Goal: Information Seeking & Learning: Find specific page/section

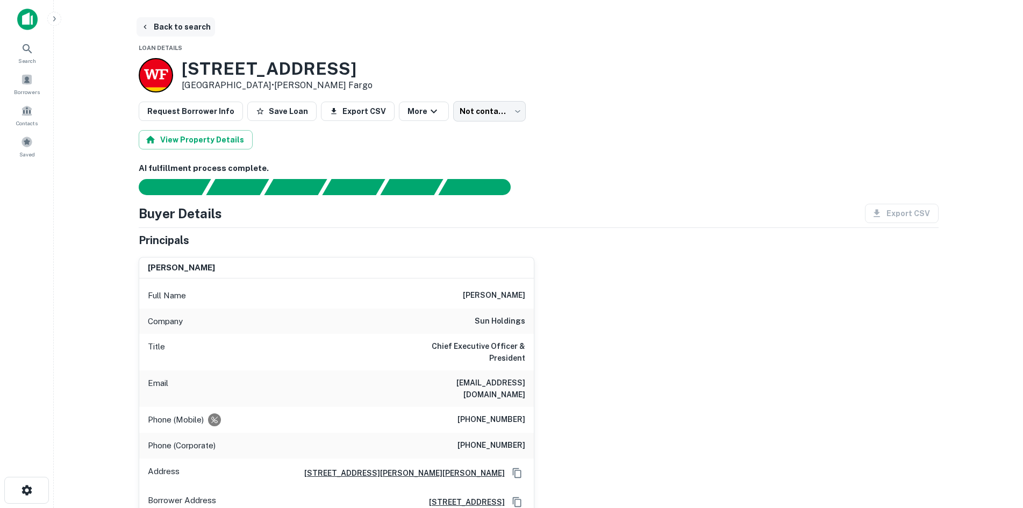
click at [159, 27] on button "Back to search" at bounding box center [176, 26] width 78 height 19
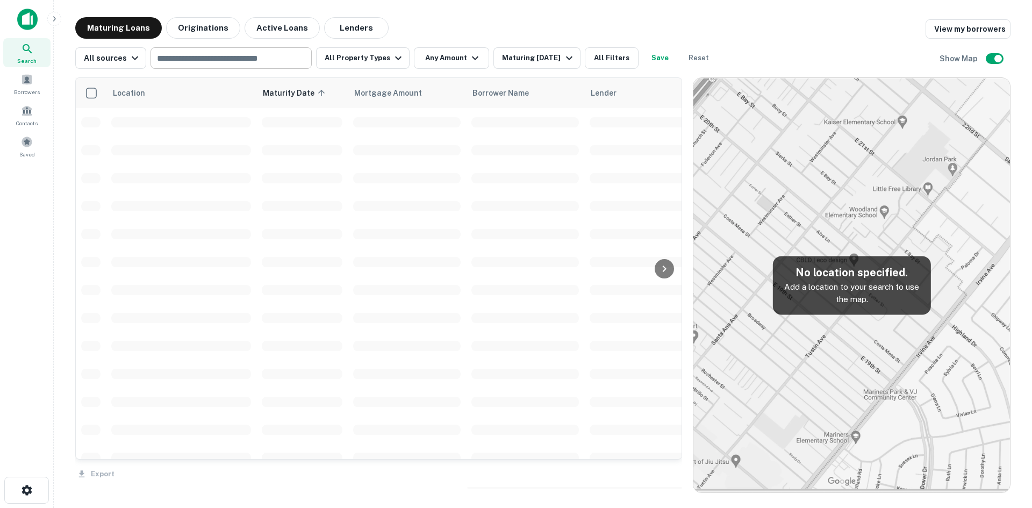
click at [218, 58] on input "text" at bounding box center [230, 58] width 153 height 15
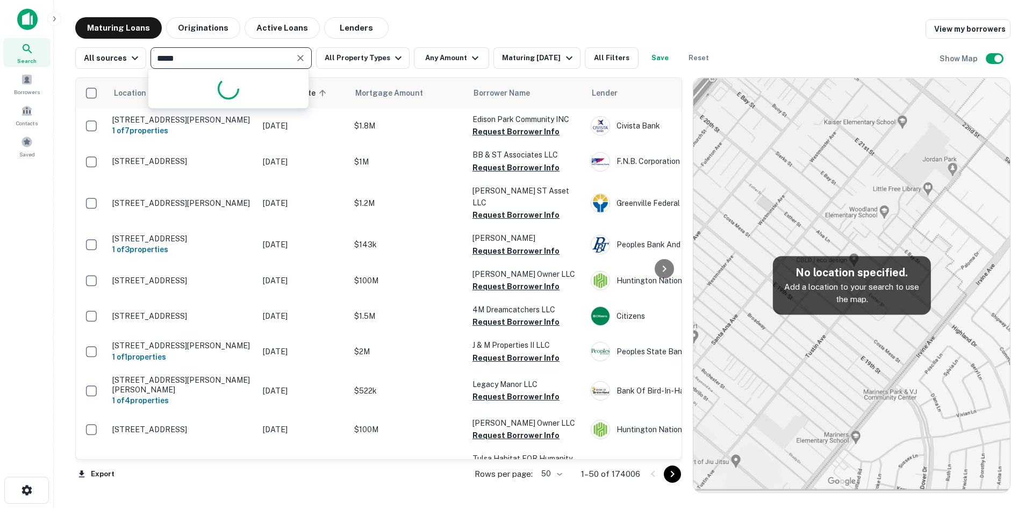
type input "*****"
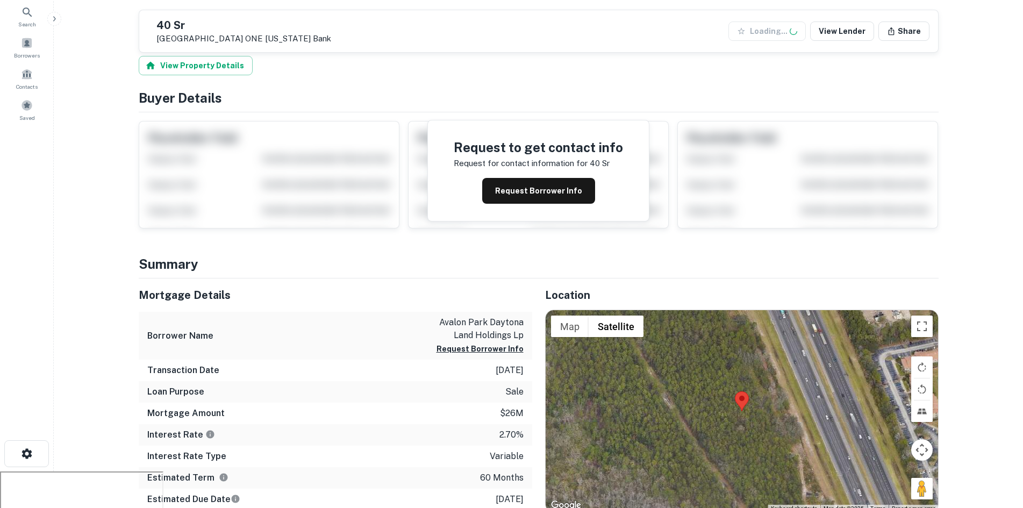
scroll to position [161, 0]
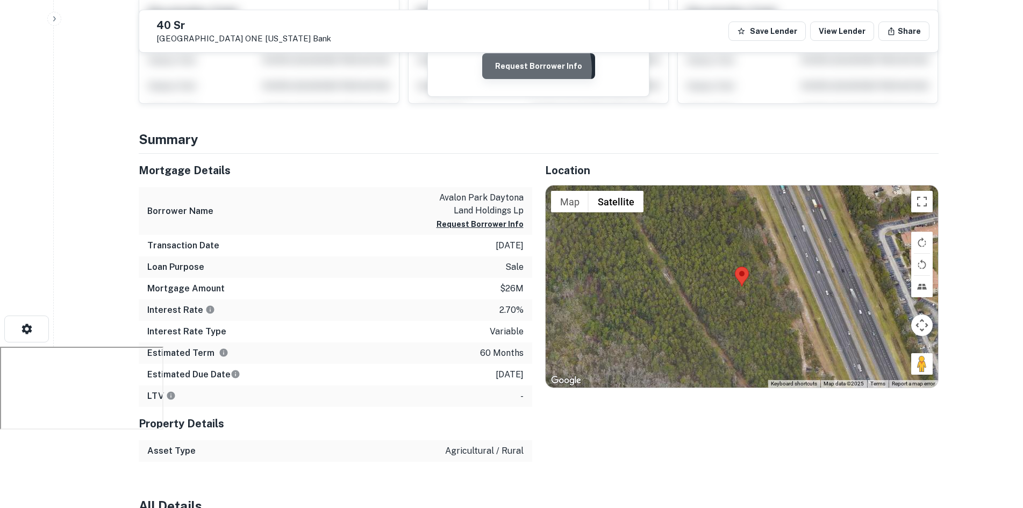
click at [521, 70] on button "Request Borrower Info" at bounding box center [538, 66] width 113 height 26
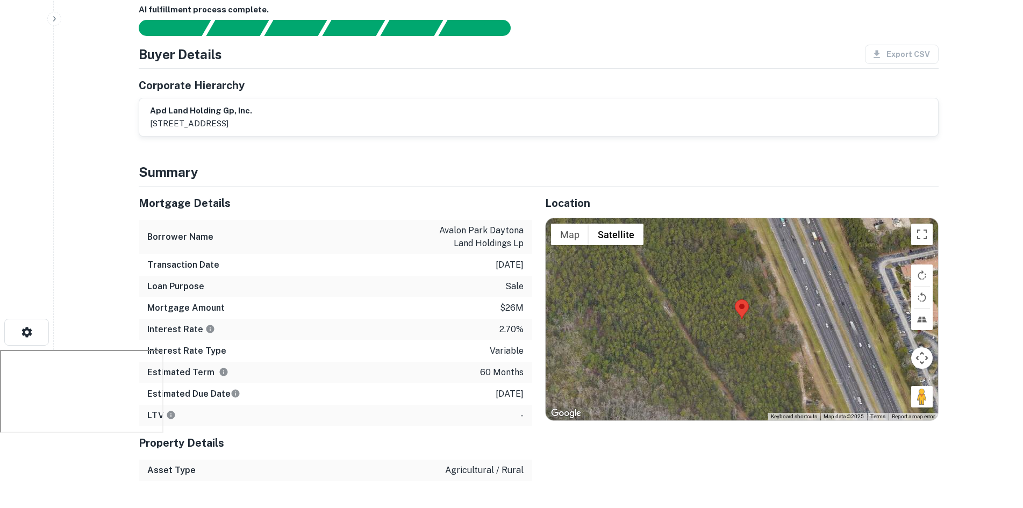
scroll to position [0, 0]
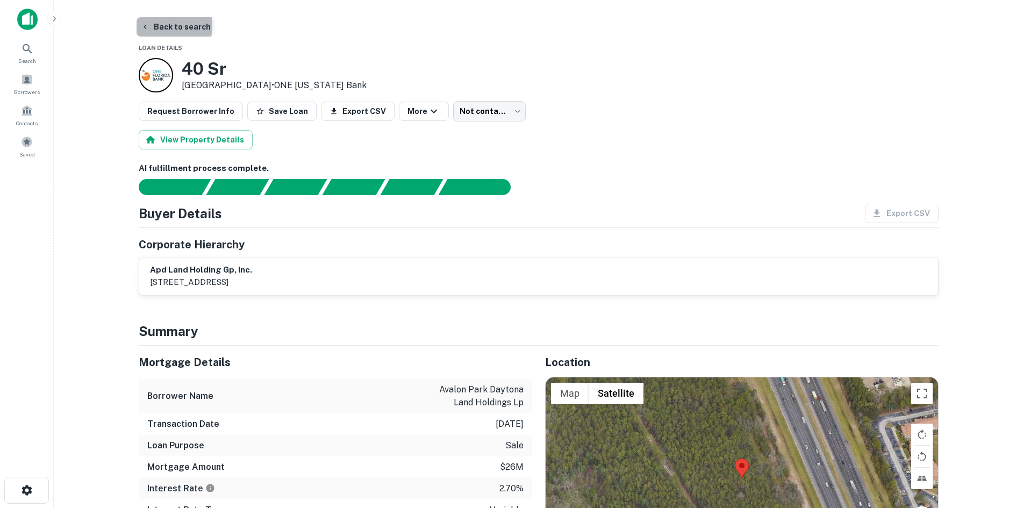
click at [149, 26] on icon "button" at bounding box center [145, 27] width 9 height 9
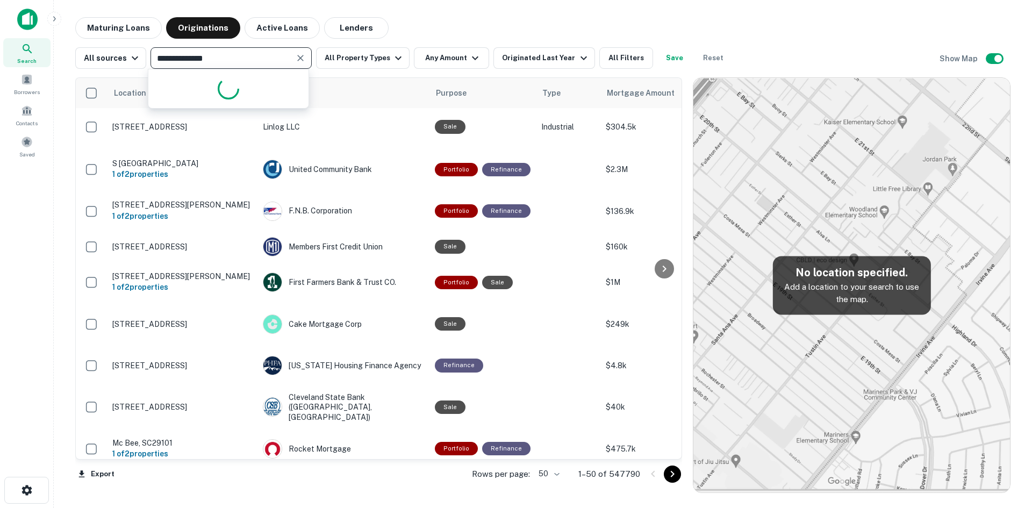
type input "**********"
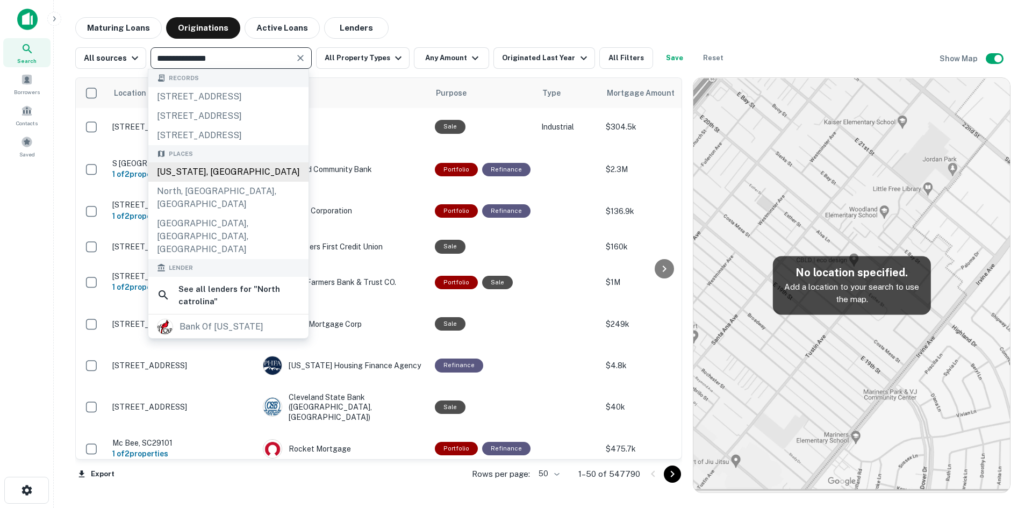
click at [209, 182] on div "North Carolina, USA" at bounding box center [228, 171] width 160 height 19
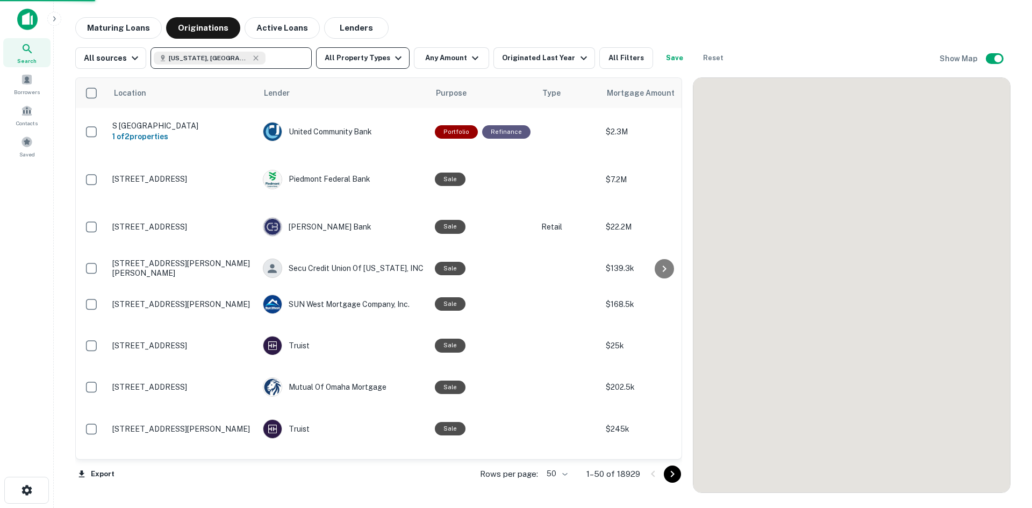
click at [395, 55] on icon "button" at bounding box center [398, 58] width 13 height 13
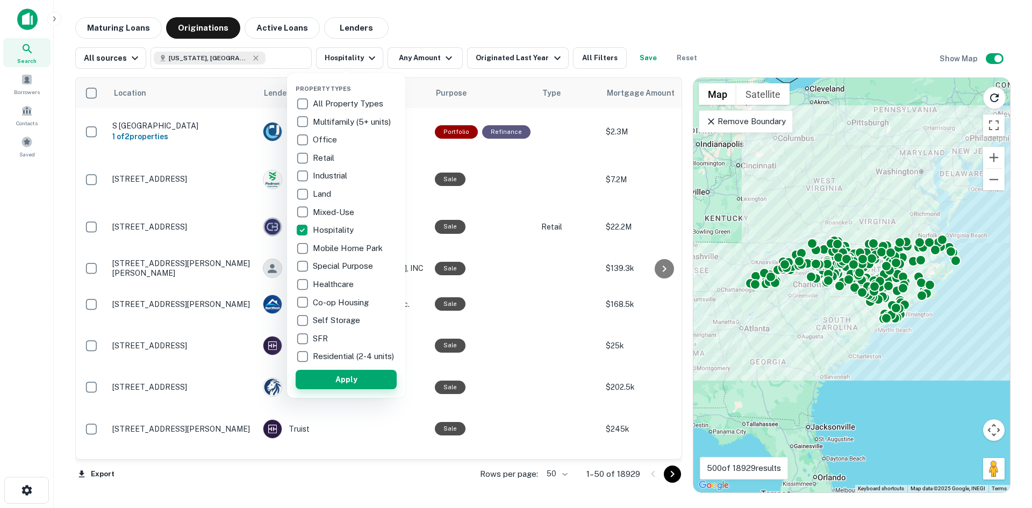
click at [347, 382] on button "Apply" at bounding box center [346, 379] width 101 height 19
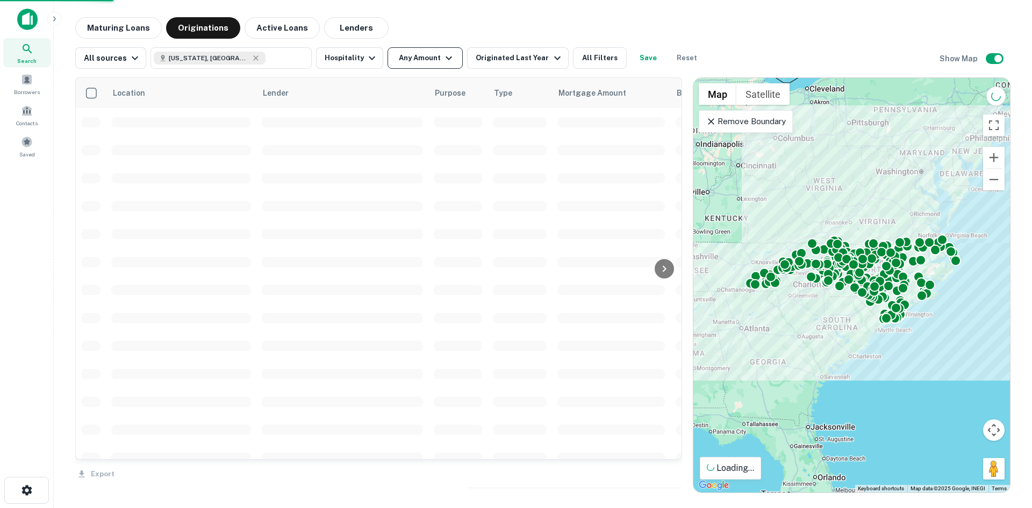
click at [442, 55] on icon "button" at bounding box center [448, 58] width 13 height 13
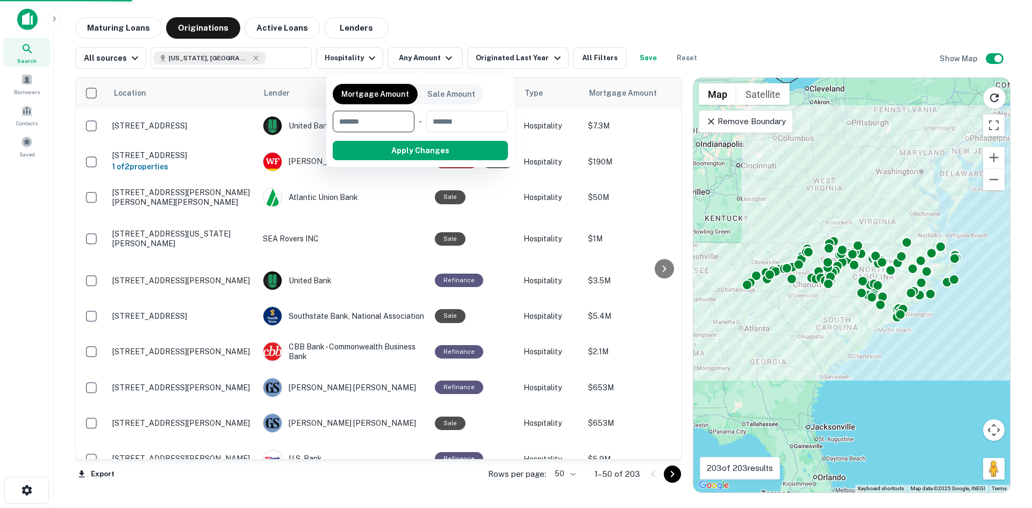
click at [382, 116] on input "number" at bounding box center [370, 122] width 74 height 22
type input "*******"
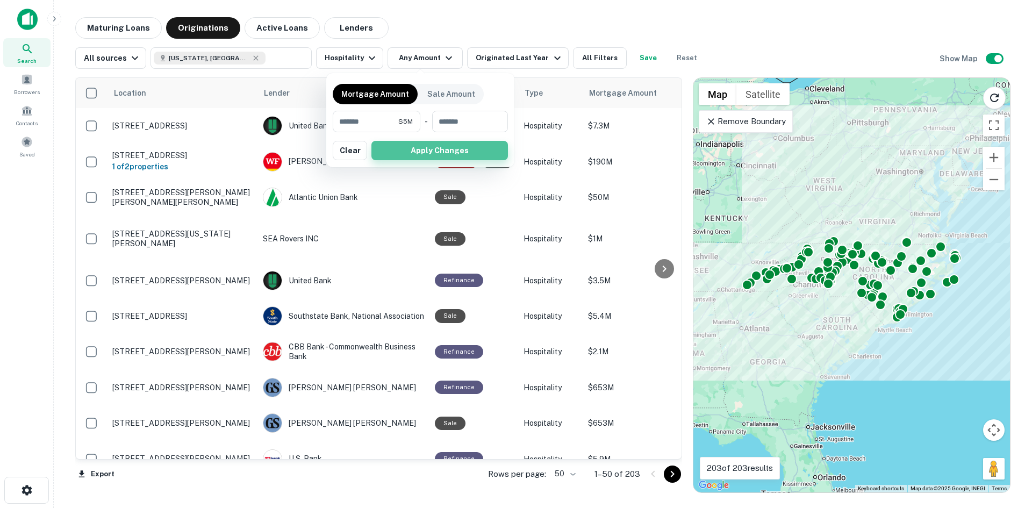
click at [415, 155] on button "Apply Changes" at bounding box center [439, 150] width 137 height 19
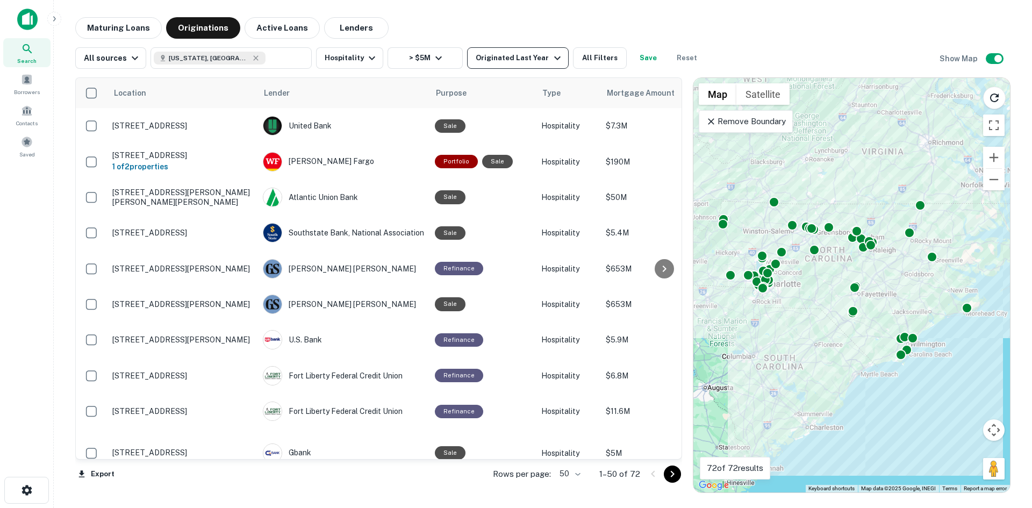
click at [551, 56] on icon "button" at bounding box center [557, 58] width 13 height 13
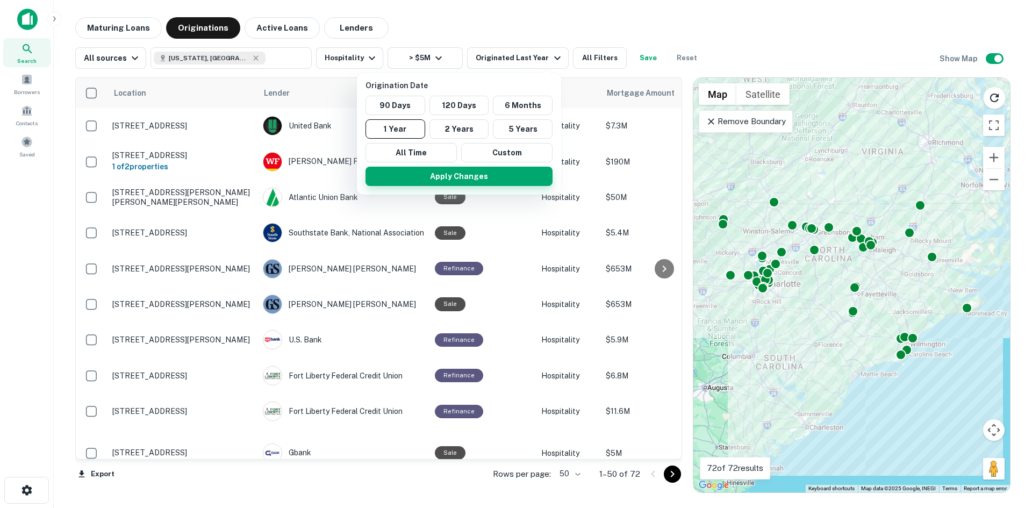
click at [479, 173] on button "Apply Changes" at bounding box center [459, 176] width 187 height 19
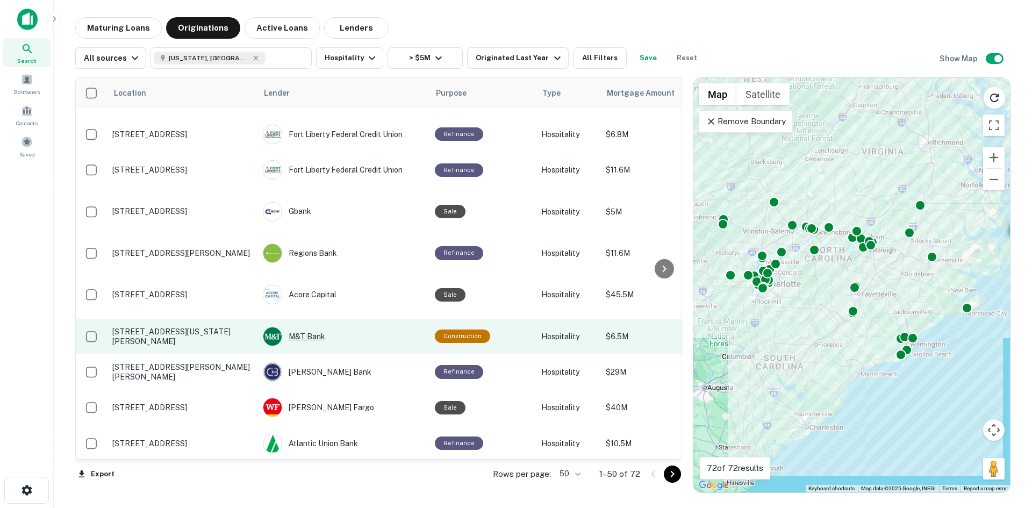
scroll to position [54, 0]
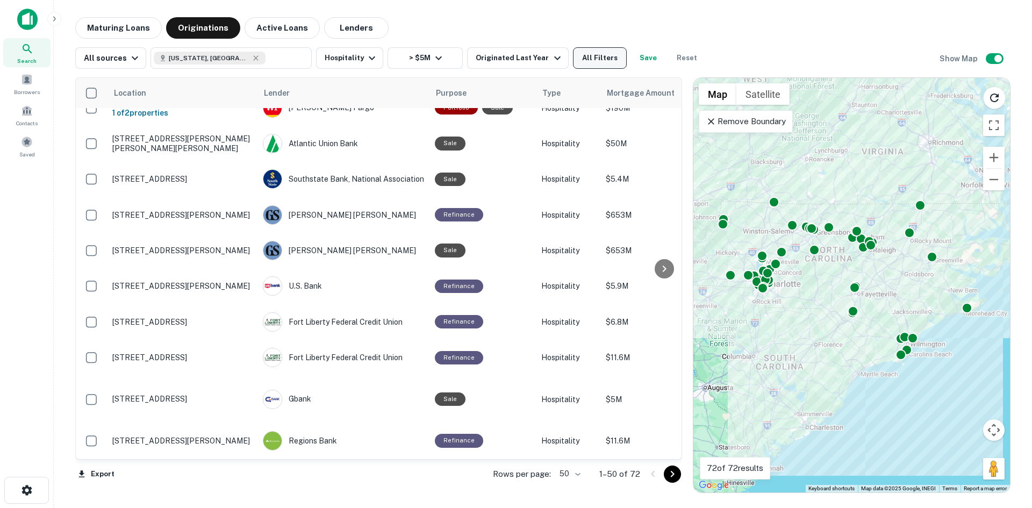
click at [597, 55] on button "All Filters" at bounding box center [600, 58] width 54 height 22
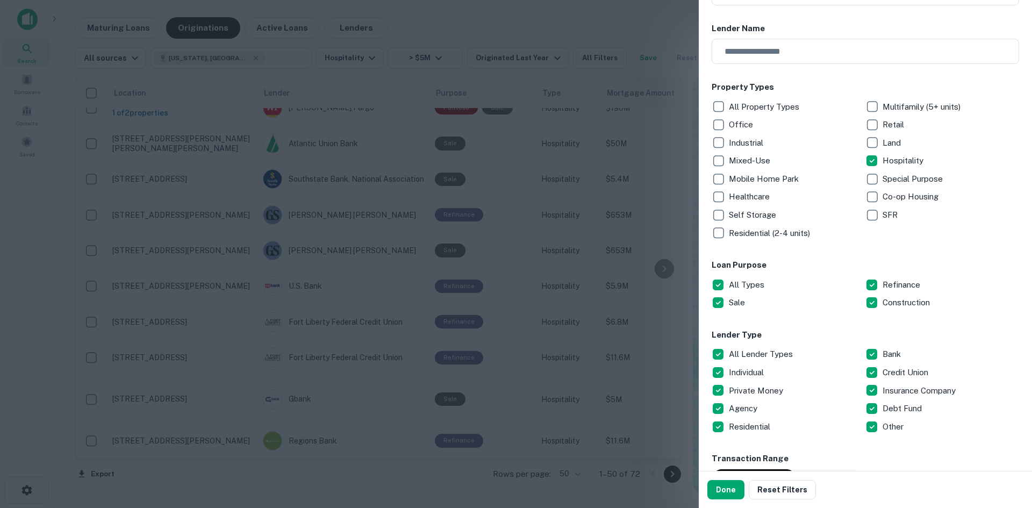
scroll to position [108, 0]
click at [733, 490] on button "Done" at bounding box center [725, 489] width 37 height 19
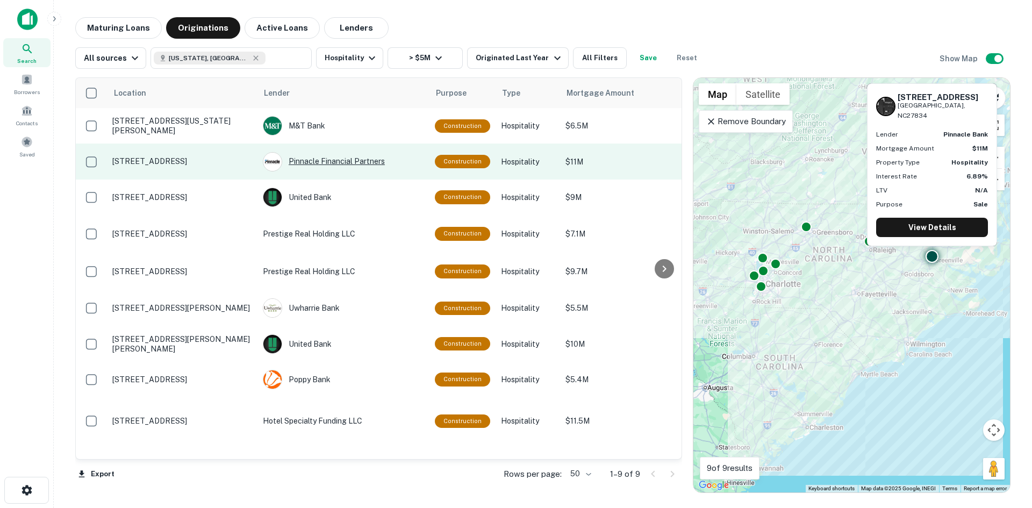
click at [352, 163] on div "Pinnacle Financial Partners" at bounding box center [343, 161] width 161 height 19
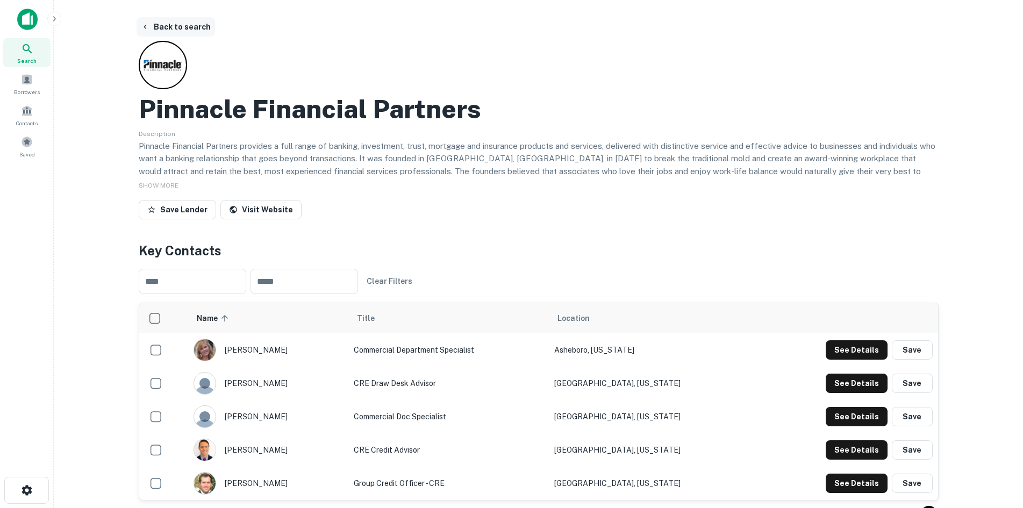
click at [148, 25] on icon "button" at bounding box center [145, 27] width 9 height 9
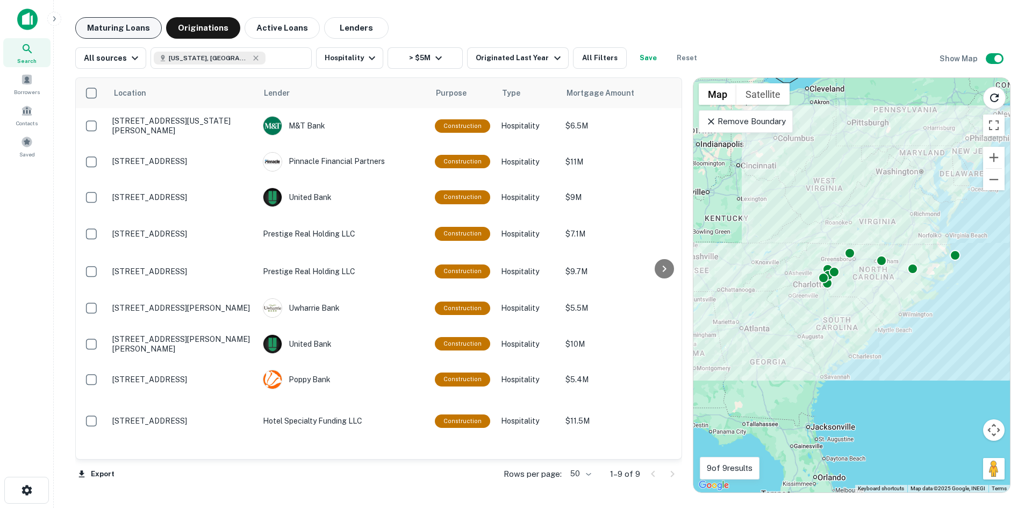
click at [143, 31] on button "Maturing Loans" at bounding box center [118, 28] width 87 height 22
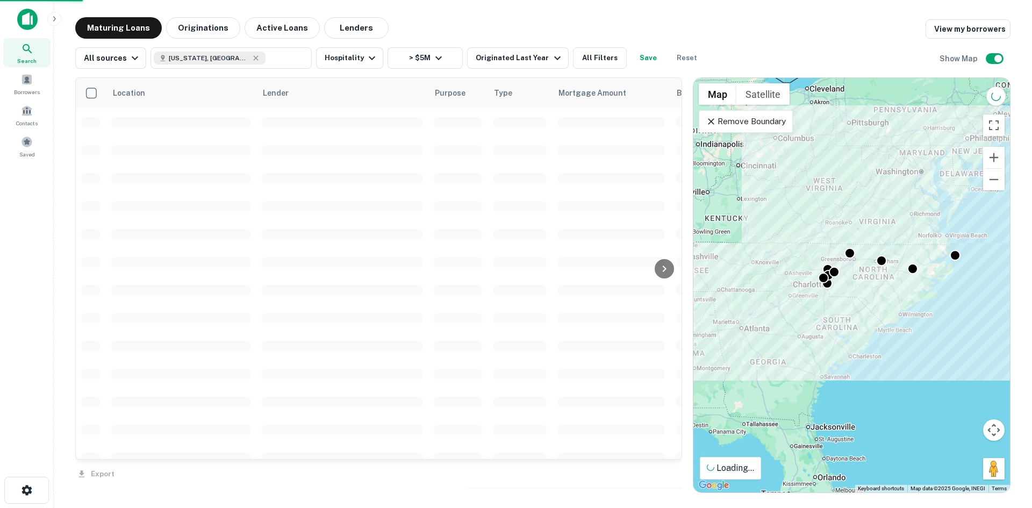
click at [120, 26] on button "Maturing Loans" at bounding box center [118, 28] width 87 height 22
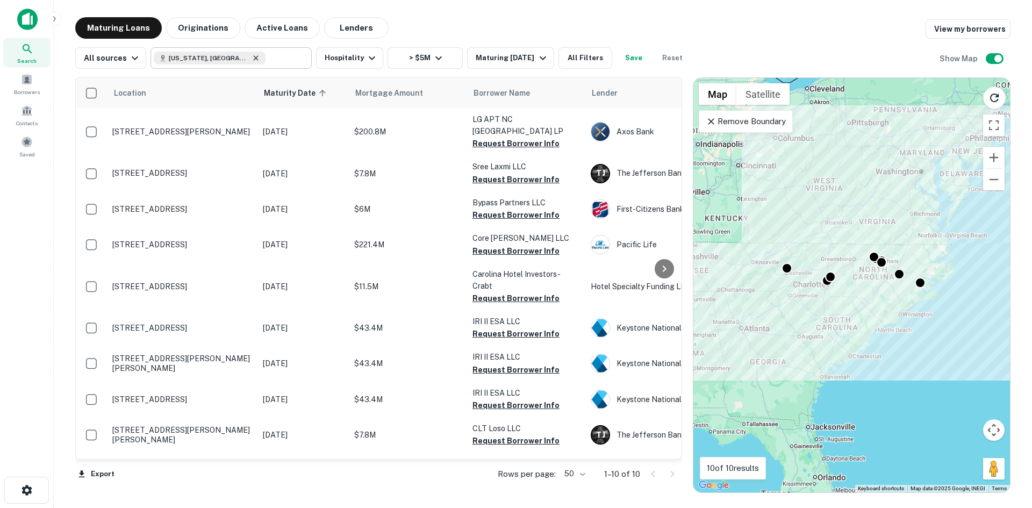
click at [252, 61] on icon at bounding box center [256, 58] width 9 height 9
type input "**********"
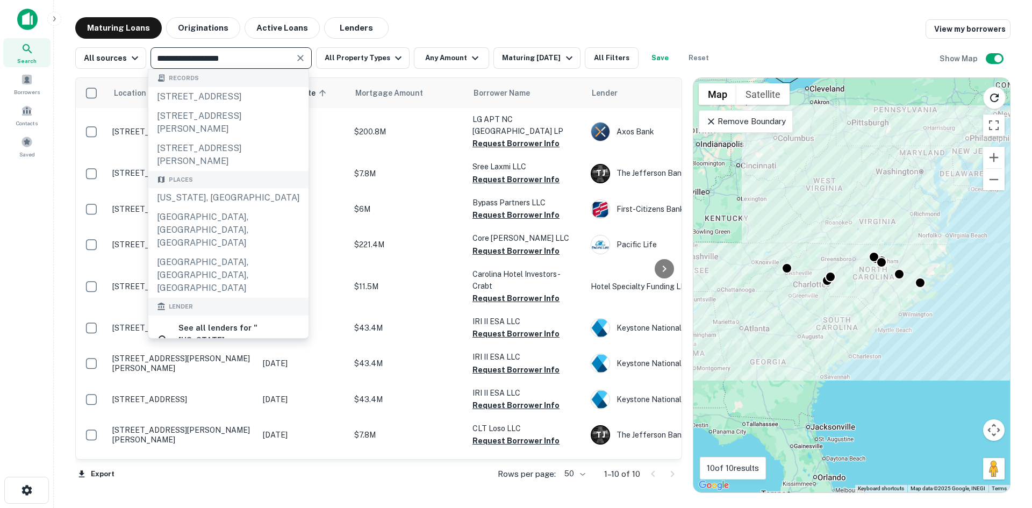
click at [301, 58] on icon "Clear" at bounding box center [300, 58] width 11 height 11
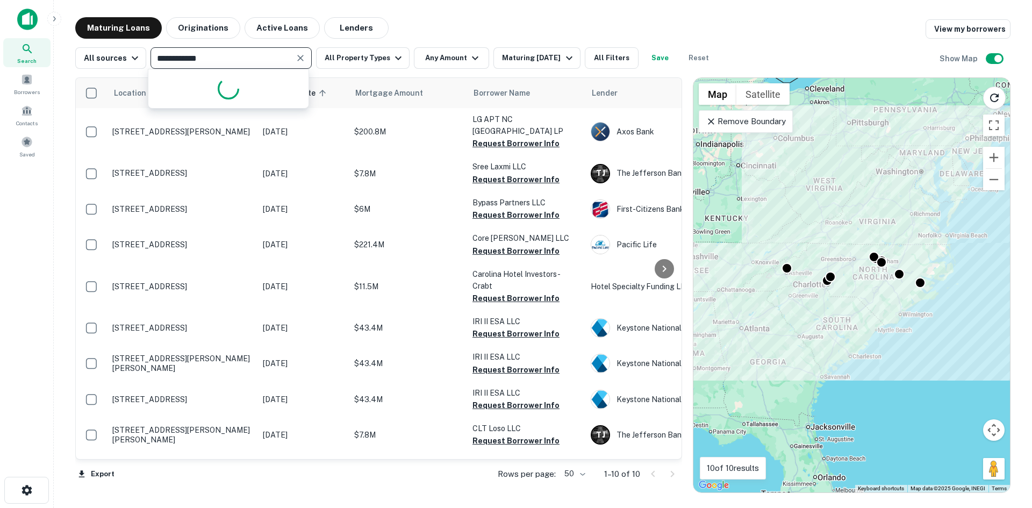
type input "**********"
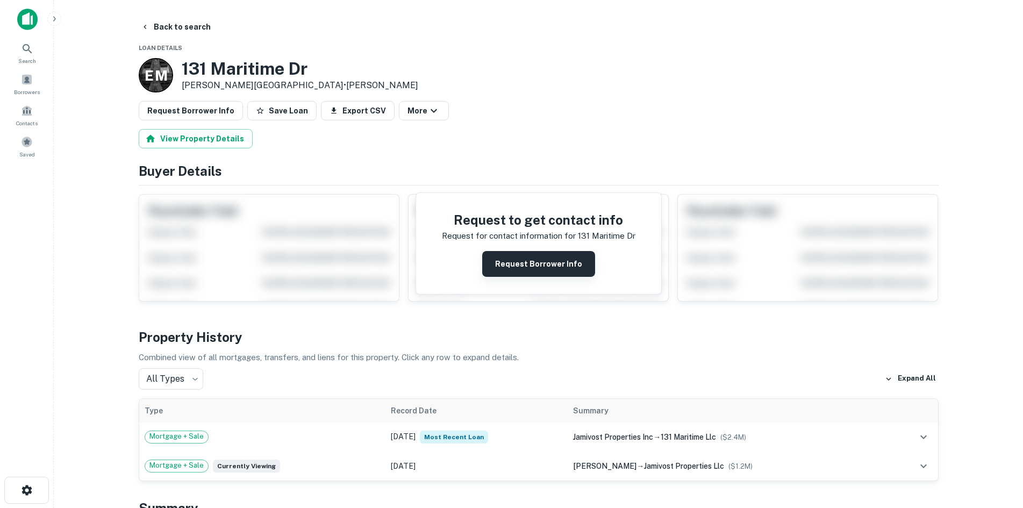
click at [504, 271] on button "Request Borrower Info" at bounding box center [538, 264] width 113 height 26
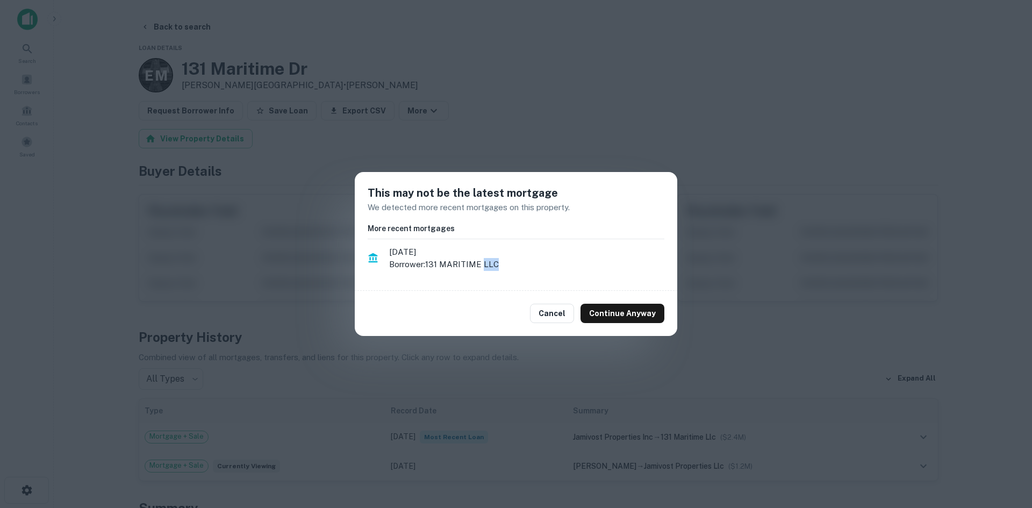
click at [504, 271] on li "12/8/2020 Borrower: 131 MARITIME LLC" at bounding box center [516, 259] width 297 height 30
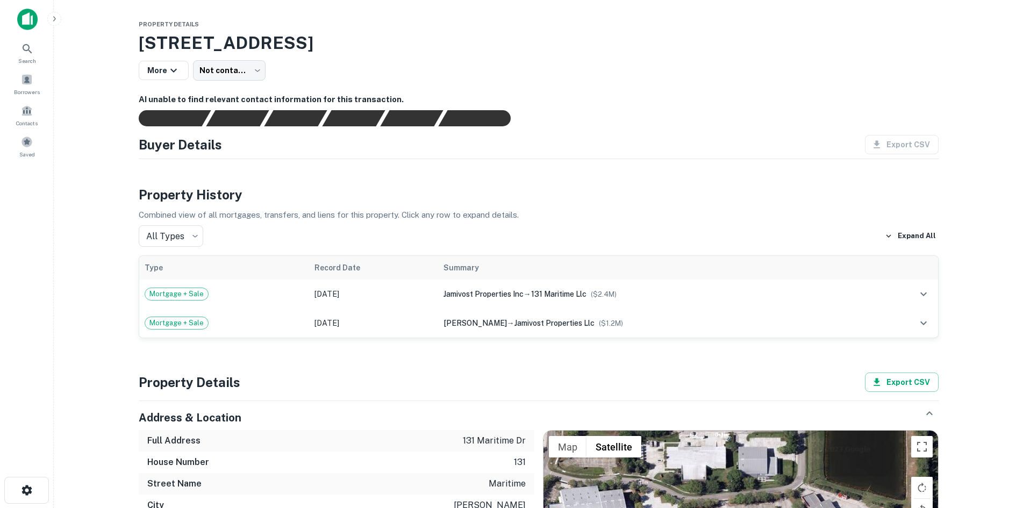
drag, startPoint x: 136, startPoint y: 44, endPoint x: 425, endPoint y: 48, distance: 289.3
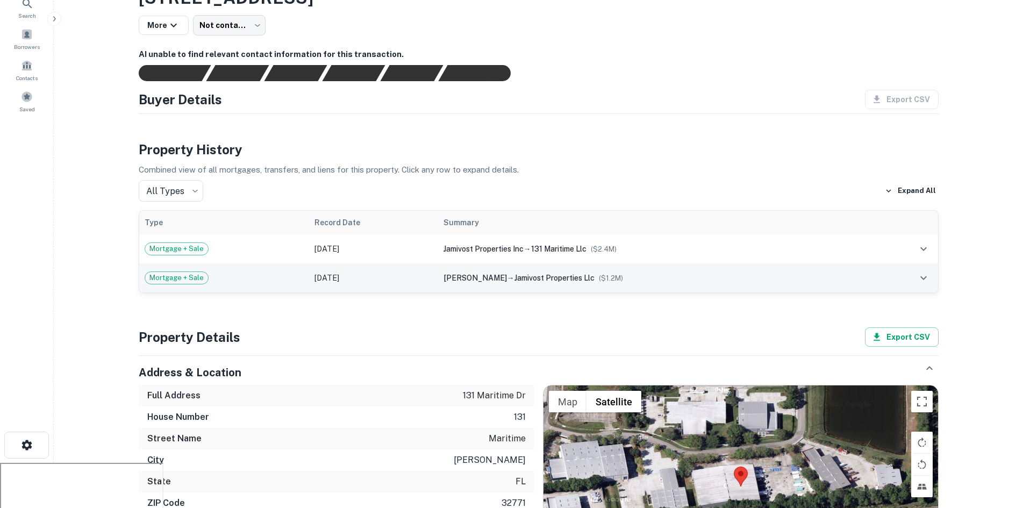
scroll to position [108, 0]
